Goal: Use online tool/utility: Use online tool/utility

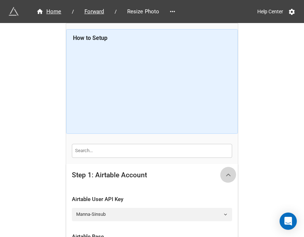
click at [229, 171] on icon at bounding box center [229, 175] width 8 height 8
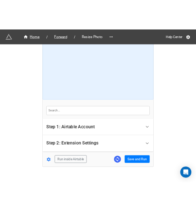
scroll to position [35, 0]
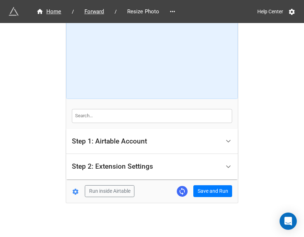
click at [209, 202] on div "Home / Forward / Resize Photo Help Center How to Setup Step 1: Airtable Account…" at bounding box center [152, 101] width 173 height 273
click at [210, 195] on button "Save and Run" at bounding box center [213, 191] width 39 height 12
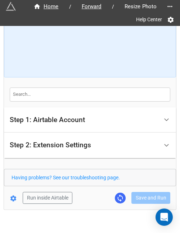
scroll to position [70, 0]
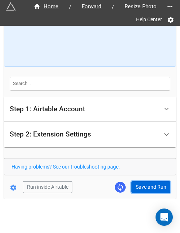
click at [143, 182] on button "Save and Run" at bounding box center [150, 187] width 39 height 12
click at [151, 191] on button "Save and Run" at bounding box center [150, 187] width 39 height 12
drag, startPoint x: 151, startPoint y: 184, endPoint x: 159, endPoint y: 184, distance: 8.3
click at [151, 184] on button "Save and Run" at bounding box center [150, 187] width 39 height 12
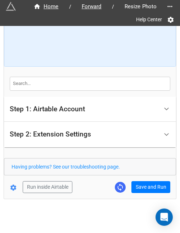
click at [135, 177] on form "How to Setup Step 1: Airtable Account Airtable User API Key Manna-Sinsub Airtab…" at bounding box center [90, 77] width 172 height 231
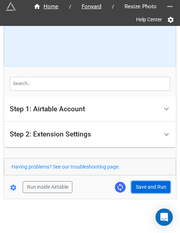
click at [137, 182] on button "Save and Run" at bounding box center [150, 187] width 39 height 12
drag, startPoint x: 139, startPoint y: 188, endPoint x: 159, endPoint y: 169, distance: 28.0
click at [139, 188] on button "Save and Run" at bounding box center [150, 187] width 39 height 12
click at [132, 187] on button "Save and Run" at bounding box center [150, 187] width 39 height 12
drag, startPoint x: 135, startPoint y: 183, endPoint x: 147, endPoint y: 182, distance: 13.0
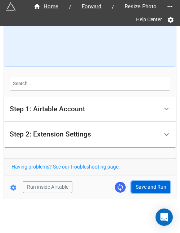
click at [135, 183] on button "Save and Run" at bounding box center [150, 187] width 39 height 12
click at [147, 190] on button "Save and Run" at bounding box center [150, 187] width 39 height 12
click at [149, 183] on button "Save and Run" at bounding box center [150, 187] width 39 height 12
click at [142, 185] on button "Save and Run" at bounding box center [150, 187] width 39 height 12
click at [140, 181] on button "Save and Run" at bounding box center [150, 187] width 39 height 12
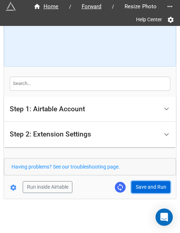
click at [138, 187] on button "Save and Run" at bounding box center [150, 187] width 39 height 12
click at [146, 181] on button "Save and Run" at bounding box center [150, 187] width 39 height 12
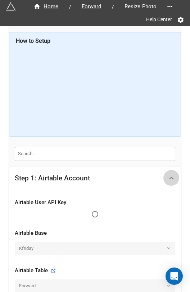
click at [168, 176] on icon at bounding box center [172, 178] width 8 height 8
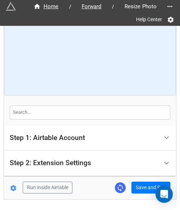
scroll to position [64, 0]
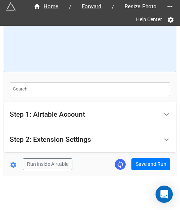
click at [139, 171] on div "Home / Forward / Resize Photo Help Center How to Setup Step 1: Airtable Account…" at bounding box center [90, 69] width 172 height 214
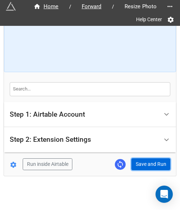
click at [141, 168] on button "Save and Run" at bounding box center [150, 165] width 39 height 12
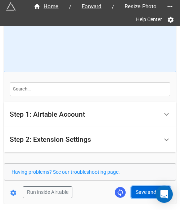
click at [142, 190] on button "Save and Run" at bounding box center [150, 193] width 39 height 12
click at [147, 187] on button "Save and Run" at bounding box center [150, 193] width 39 height 12
click at [144, 187] on button "Save and Run" at bounding box center [150, 193] width 39 height 12
click at [141, 188] on button "Save and Run" at bounding box center [150, 193] width 39 height 12
click at [137, 191] on button "Save and Run" at bounding box center [150, 193] width 39 height 12
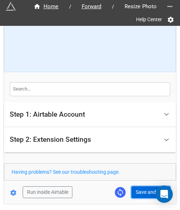
click at [137, 195] on button "Save and Run" at bounding box center [150, 193] width 39 height 12
drag, startPoint x: 145, startPoint y: 188, endPoint x: 176, endPoint y: 173, distance: 34.7
click at [145, 188] on button "Save and Run" at bounding box center [150, 193] width 39 height 12
drag, startPoint x: 137, startPoint y: 186, endPoint x: 145, endPoint y: 188, distance: 8.1
click at [137, 187] on button "Save and Run" at bounding box center [150, 193] width 39 height 12
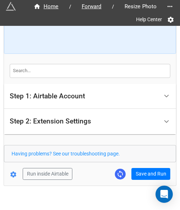
scroll to position [92, 0]
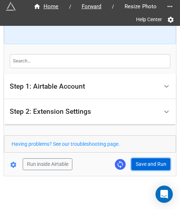
click at [145, 163] on button "Save and Run" at bounding box center [150, 165] width 39 height 12
click at [140, 165] on button "Save and Run" at bounding box center [150, 165] width 39 height 12
click at [151, 162] on button "Save and Run" at bounding box center [150, 165] width 39 height 12
click at [148, 163] on button "Save and Run" at bounding box center [150, 165] width 39 height 12
click at [140, 167] on button "Save and Run" at bounding box center [150, 165] width 39 height 12
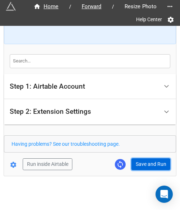
click at [137, 164] on button "Save and Run" at bounding box center [150, 165] width 39 height 12
drag, startPoint x: 146, startPoint y: 162, endPoint x: 174, endPoint y: 162, distance: 28.4
click at [146, 162] on button "Save and Run" at bounding box center [150, 165] width 39 height 12
click at [148, 160] on button "Save and Run" at bounding box center [150, 165] width 39 height 12
click at [157, 162] on button "Save and Run" at bounding box center [150, 165] width 39 height 12
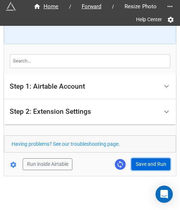
click at [146, 164] on button "Save and Run" at bounding box center [150, 165] width 39 height 12
